Goal: Task Accomplishment & Management: Complete application form

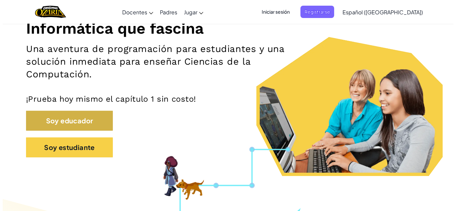
scroll to position [100, 0]
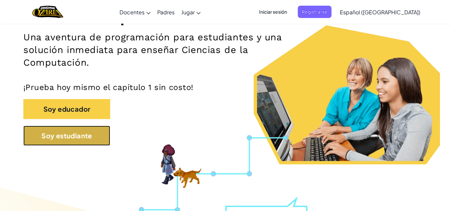
click at [84, 130] on button "Soy estudiante" at bounding box center [66, 136] width 87 height 20
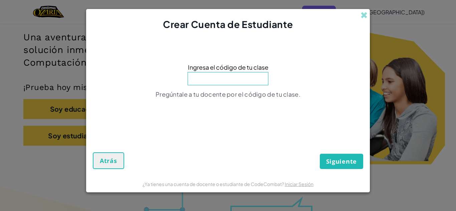
click at [231, 79] on input at bounding box center [228, 78] width 81 height 13
type input "TrueHandSad"
click at [339, 171] on form "Ingresa el código de tu clase TrueHandSad Pregúntale a tu docente por el código…" at bounding box center [228, 103] width 284 height 145
click at [343, 160] on span "Siguiente" at bounding box center [341, 162] width 31 height 8
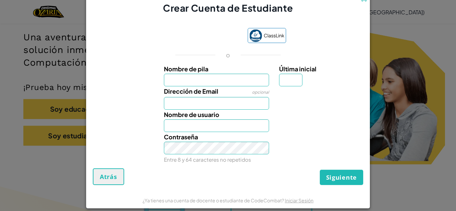
click at [193, 77] on input "Nombre de pila" at bounding box center [216, 80] width 105 height 13
type input "[PERSON_NAME]"
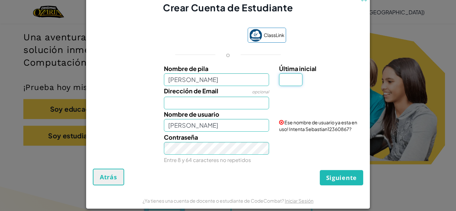
click at [281, 82] on input "Última inicial" at bounding box center [290, 79] width 23 height 13
type input "s"
type input "SebastianS"
click at [226, 105] on input "Dirección de Email" at bounding box center [216, 103] width 105 height 13
type input "[EMAIL_ADDRESS][DOMAIN_NAME]"
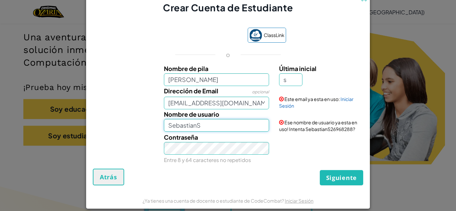
click at [232, 126] on input "SebastianS" at bounding box center [216, 125] width 105 height 13
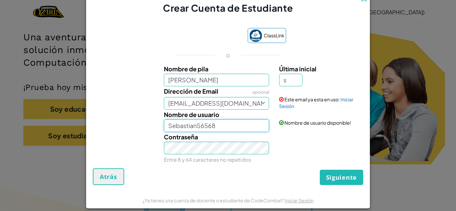
type input "[EMAIL_ADDRESS][DOMAIN_NAME]"
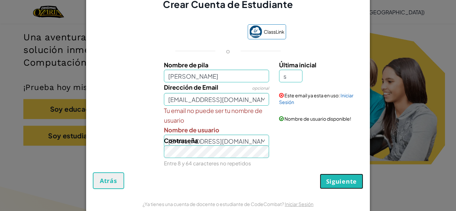
click at [329, 184] on span "Siguiente" at bounding box center [341, 182] width 31 height 8
click at [284, 103] on link "Iniciar Sesión" at bounding box center [316, 98] width 74 height 13
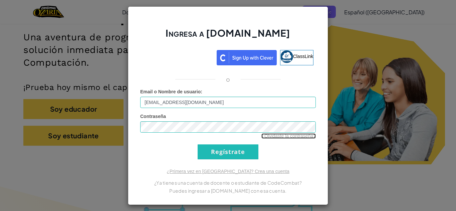
click at [294, 134] on link "¿Olvidaste la contraseña?" at bounding box center [288, 136] width 54 height 5
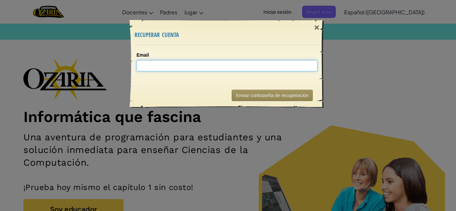
click at [211, 70] on input "Email" at bounding box center [227, 65] width 181 height 11
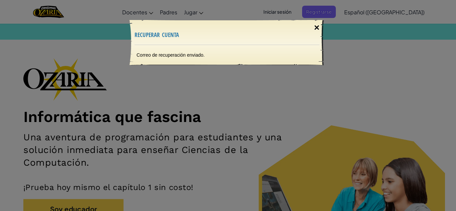
click at [313, 28] on div "×" at bounding box center [316, 27] width 15 height 19
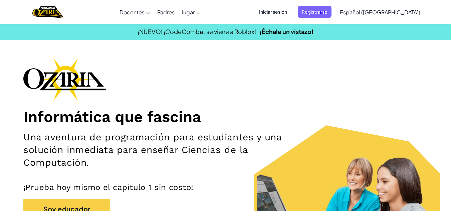
click at [329, 10] on span "Registrarse" at bounding box center [315, 12] width 34 height 12
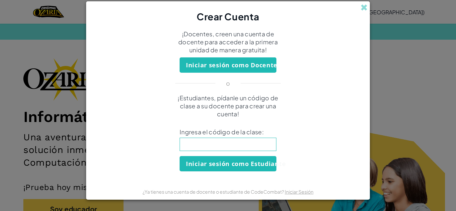
click at [222, 146] on input at bounding box center [228, 144] width 97 height 13
type input "TrueHandsad"
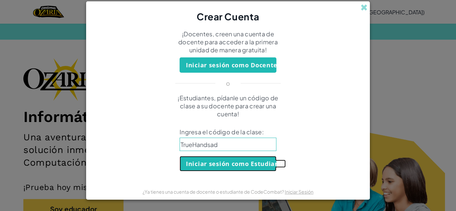
click at [253, 161] on button "Iniciar sesión como Estudiante" at bounding box center [228, 163] width 97 height 15
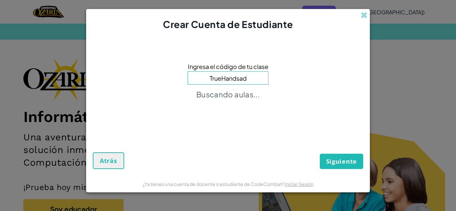
drag, startPoint x: 358, startPoint y: 172, endPoint x: 355, endPoint y: 170, distance: 3.9
click at [358, 171] on form "Ingresa el código de tu clase TrueHandsad Buscando aulas... Siguiente Atrás" at bounding box center [228, 103] width 284 height 145
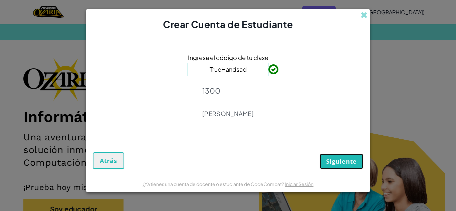
click at [350, 160] on span "Siguiente" at bounding box center [341, 162] width 31 height 8
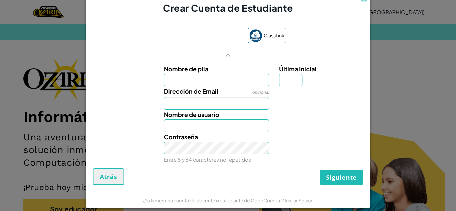
click at [223, 81] on input "Nombre de pila" at bounding box center [216, 80] width 105 height 13
type input "[PERSON_NAME]"
click at [225, 105] on input "Dirección de Email" at bounding box center [216, 103] width 105 height 13
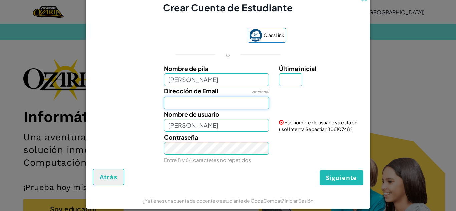
type input "[EMAIL_ADDRESS][DOMAIN_NAME]"
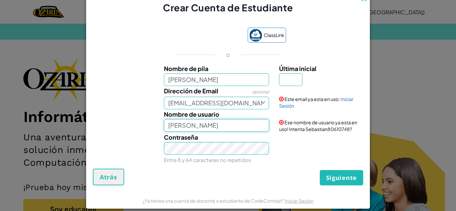
drag, startPoint x: 226, startPoint y: 109, endPoint x: 228, endPoint y: 128, distance: 18.8
click at [228, 128] on input "[PERSON_NAME]" at bounding box center [216, 125] width 105 height 13
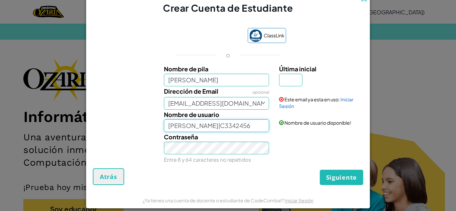
type input "[EMAIL_ADDRESS][DOMAIN_NAME]"
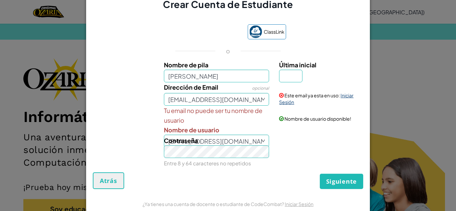
click at [284, 101] on link "Iniciar Sesión" at bounding box center [316, 98] width 74 height 13
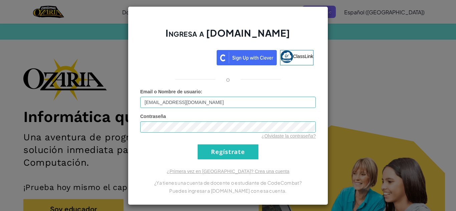
click at [323, 139] on div "Ingresa a [DOMAIN_NAME] ClassLink o Error desconocido. Email o Nombre de usuari…" at bounding box center [228, 105] width 200 height 199
click at [220, 152] on input "Regístrate" at bounding box center [228, 152] width 61 height 15
